Goal: Find contact information

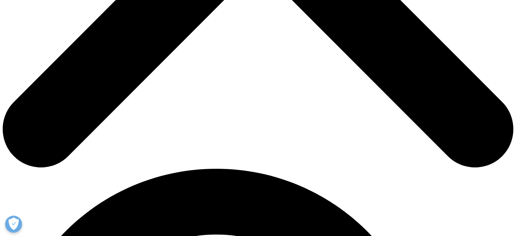
scroll to position [364, 0]
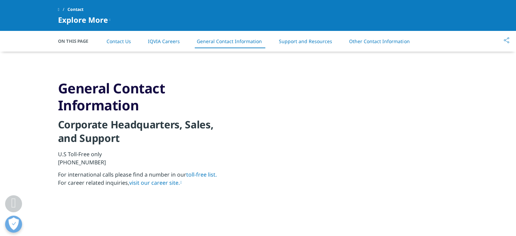
scroll to position [746, 0]
